Goal: Task Accomplishment & Management: Manage account settings

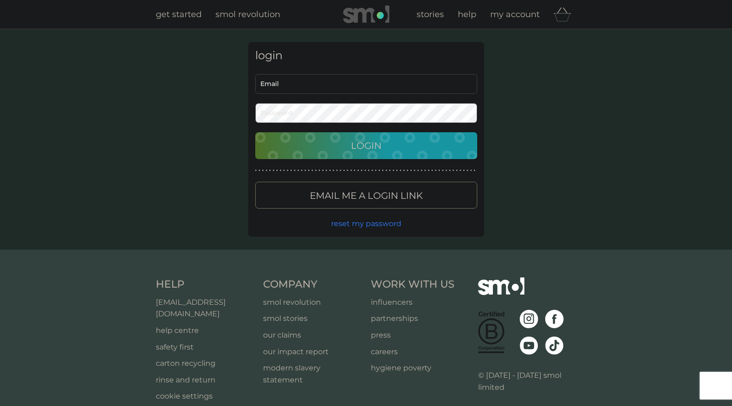
type input "[EMAIL_ADDRESS][DOMAIN_NAME]"
click at [356, 151] on p "Login" at bounding box center [366, 145] width 31 height 15
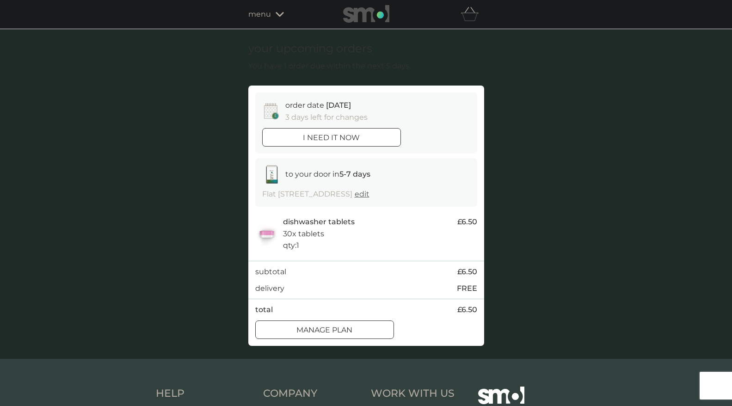
click at [341, 174] on strong "5-7 days" at bounding box center [355, 174] width 31 height 9
click at [330, 335] on div at bounding box center [324, 330] width 33 height 10
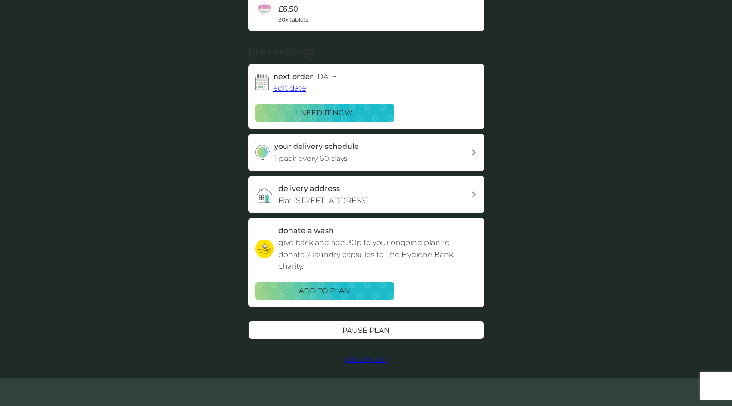
scroll to position [46, 0]
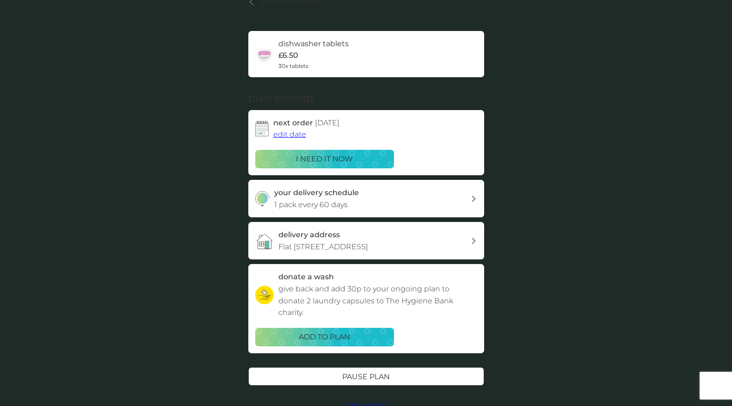
click at [471, 197] on div at bounding box center [474, 199] width 7 height 6
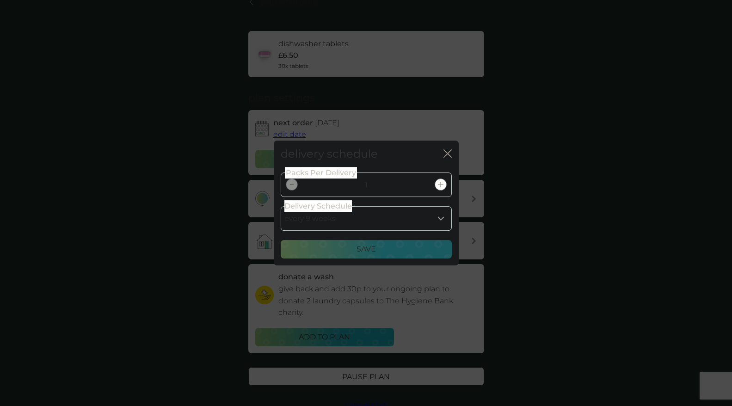
click at [434, 215] on select "every 1 week every 2 weeks every 3 weeks every 4 weeks every 5 weeks every 6 we…" at bounding box center [366, 218] width 171 height 25
select select "84"
click at [281, 206] on select "every 1 week every 2 weeks every 3 weeks every 4 weeks every 5 weeks every 6 we…" at bounding box center [366, 218] width 171 height 25
click at [383, 252] on div "Save" at bounding box center [366, 249] width 159 height 12
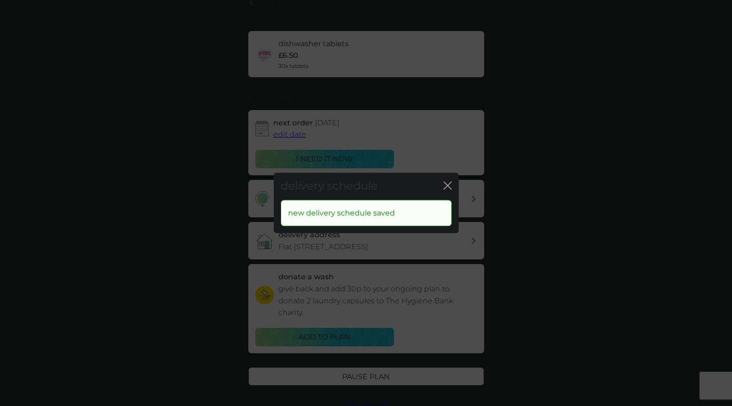
click at [451, 188] on icon "close" at bounding box center [448, 185] width 8 height 8
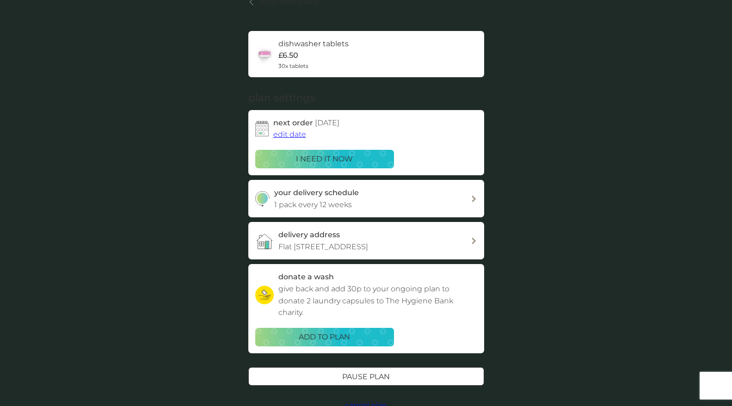
scroll to position [0, 0]
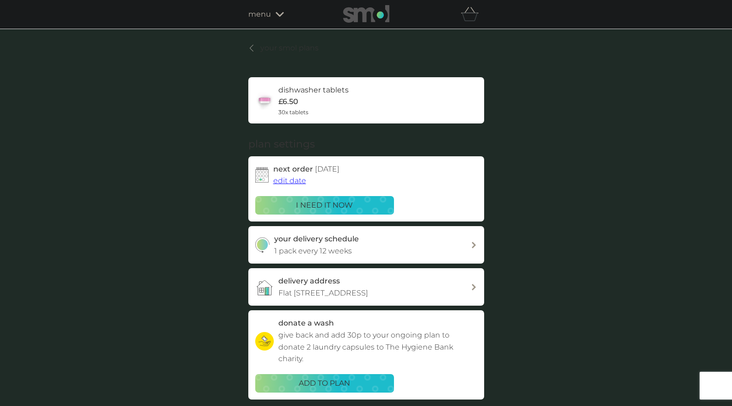
click at [254, 43] on link "your smol plans" at bounding box center [283, 48] width 70 height 12
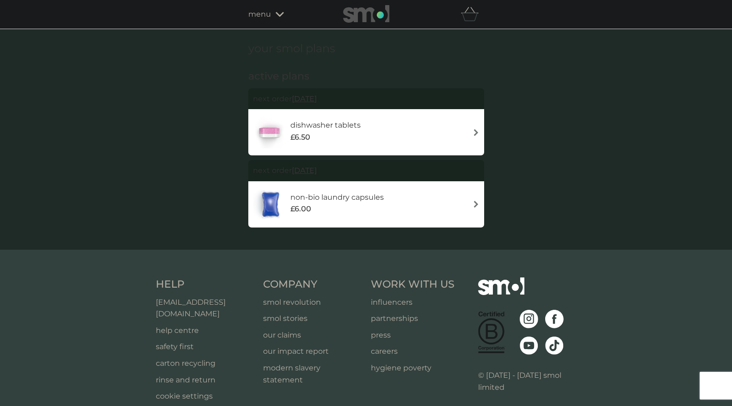
click at [275, 10] on div "menu" at bounding box center [287, 14] width 79 height 12
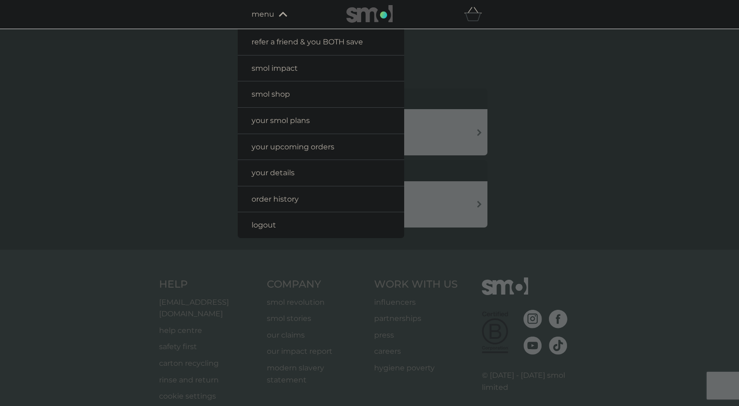
click at [582, 71] on div at bounding box center [369, 232] width 739 height 406
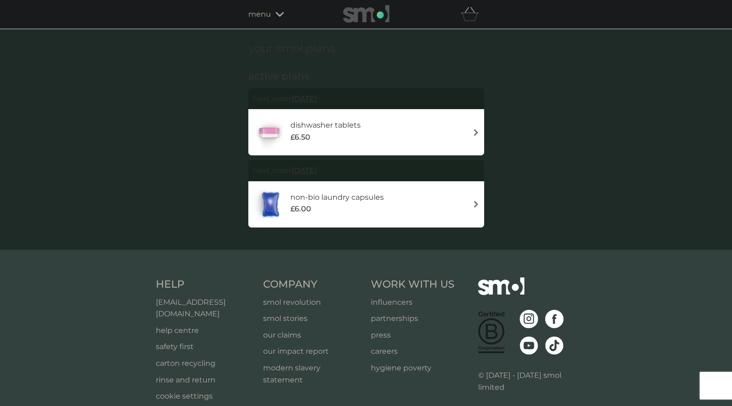
click at [317, 98] on span "12 Oct 2025" at bounding box center [304, 99] width 25 height 18
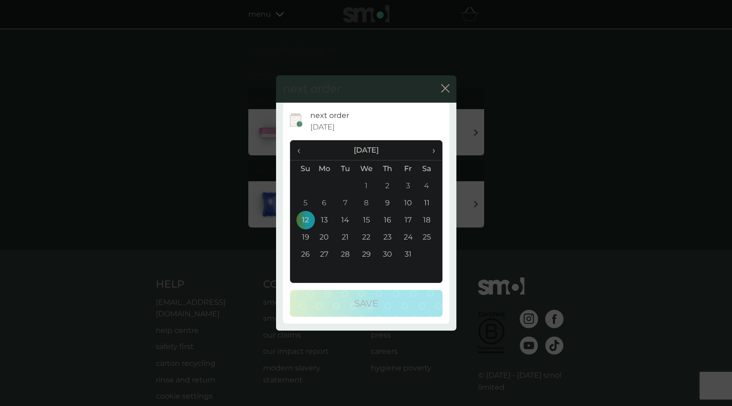
click at [303, 253] on td "26" at bounding box center [303, 254] width 24 height 17
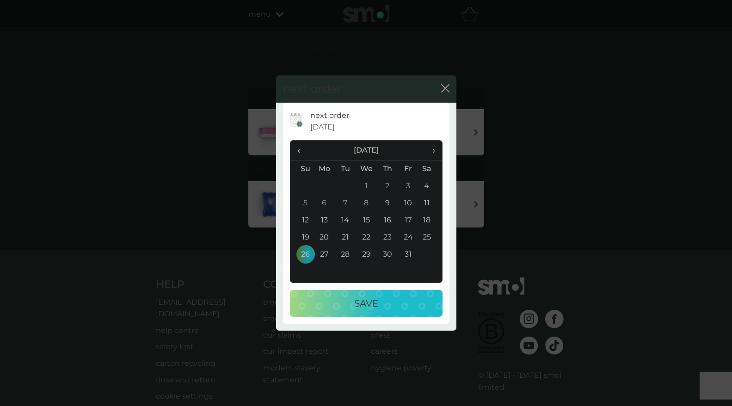
click at [362, 293] on button "Save" at bounding box center [366, 303] width 153 height 27
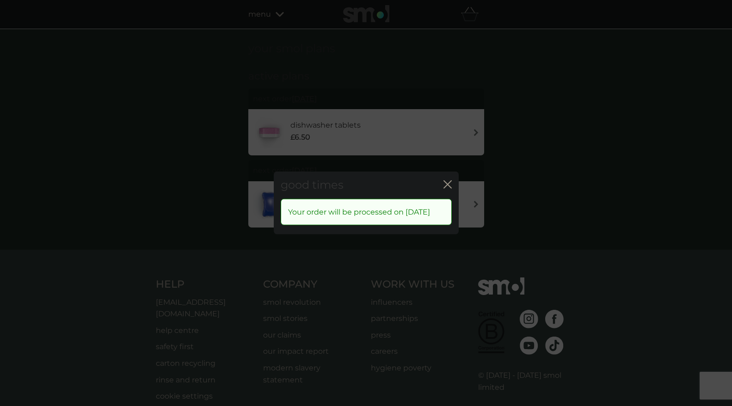
drag, startPoint x: 450, startPoint y: 182, endPoint x: 594, endPoint y: 157, distance: 145.6
click at [451, 182] on icon "close" at bounding box center [448, 184] width 8 height 8
